Goal: Find specific page/section: Locate a particular part of the current website

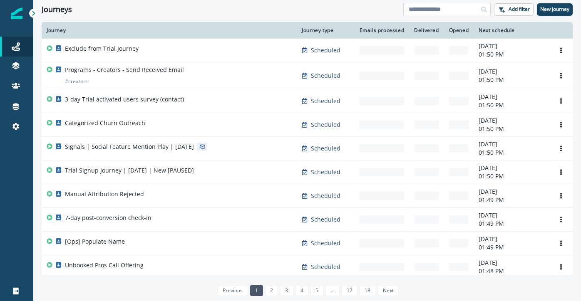
click at [436, 5] on input at bounding box center [446, 9] width 87 height 13
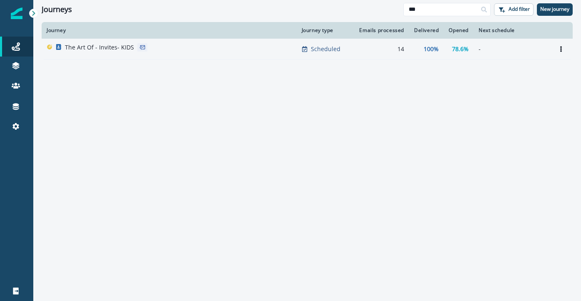
type input "***"
click at [123, 42] on td "The Art Of - Invites- KIDS" at bounding box center [169, 49] width 255 height 21
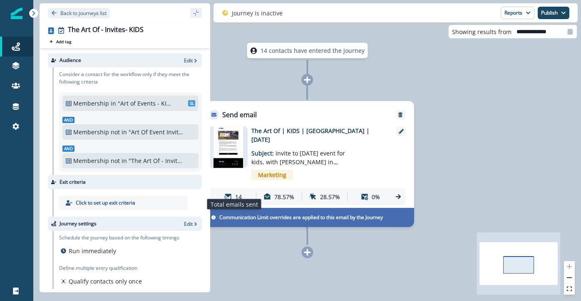
click at [239, 193] on p "14" at bounding box center [238, 197] width 7 height 9
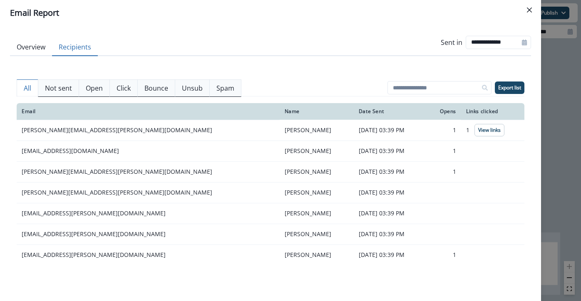
click at [83, 43] on button "Recipients" at bounding box center [75, 47] width 46 height 17
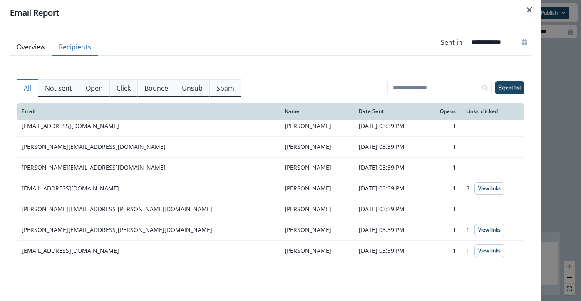
scroll to position [152, 0]
